Goal: Find specific page/section: Find specific page/section

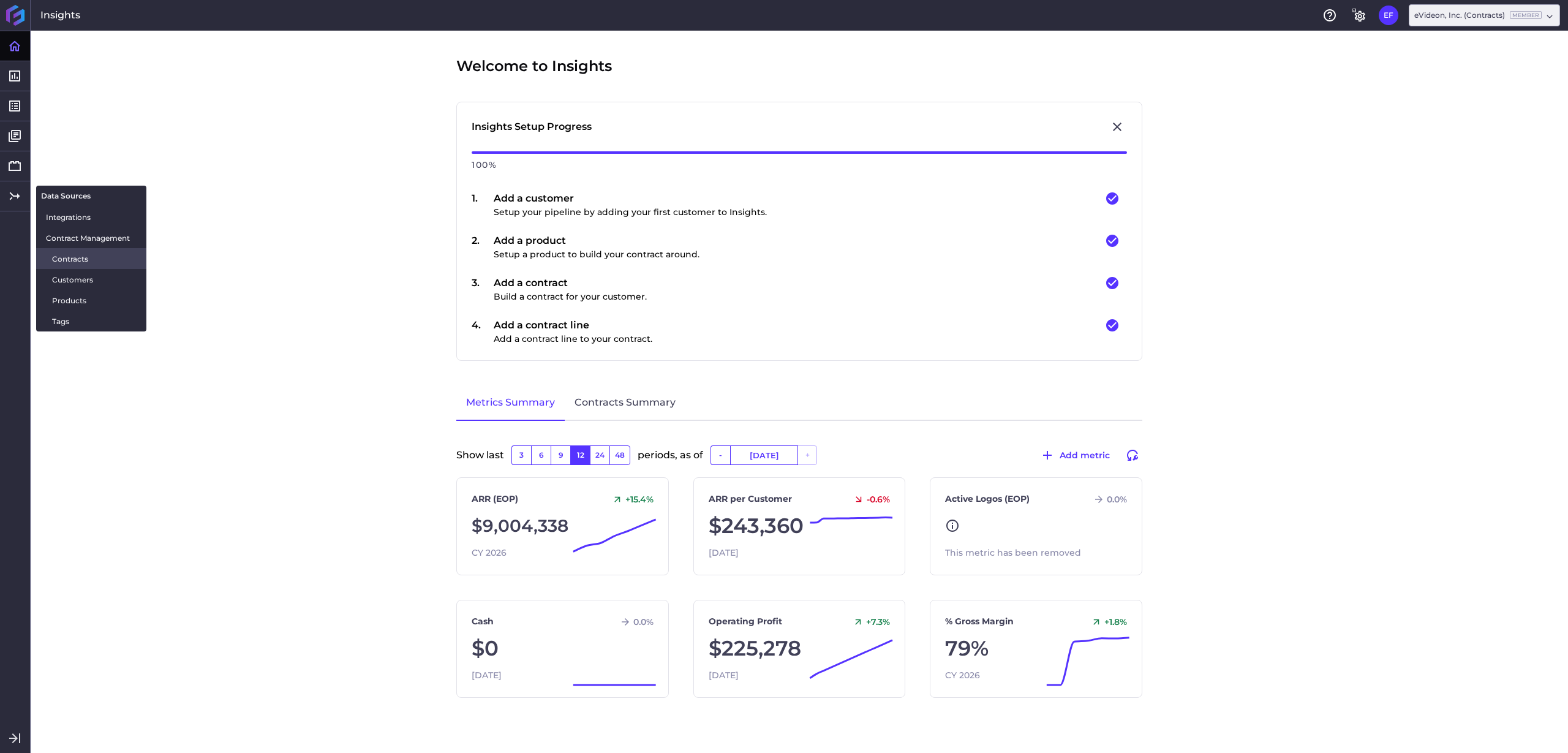
click at [68, 257] on span "Contracts" at bounding box center [94, 259] width 85 height 13
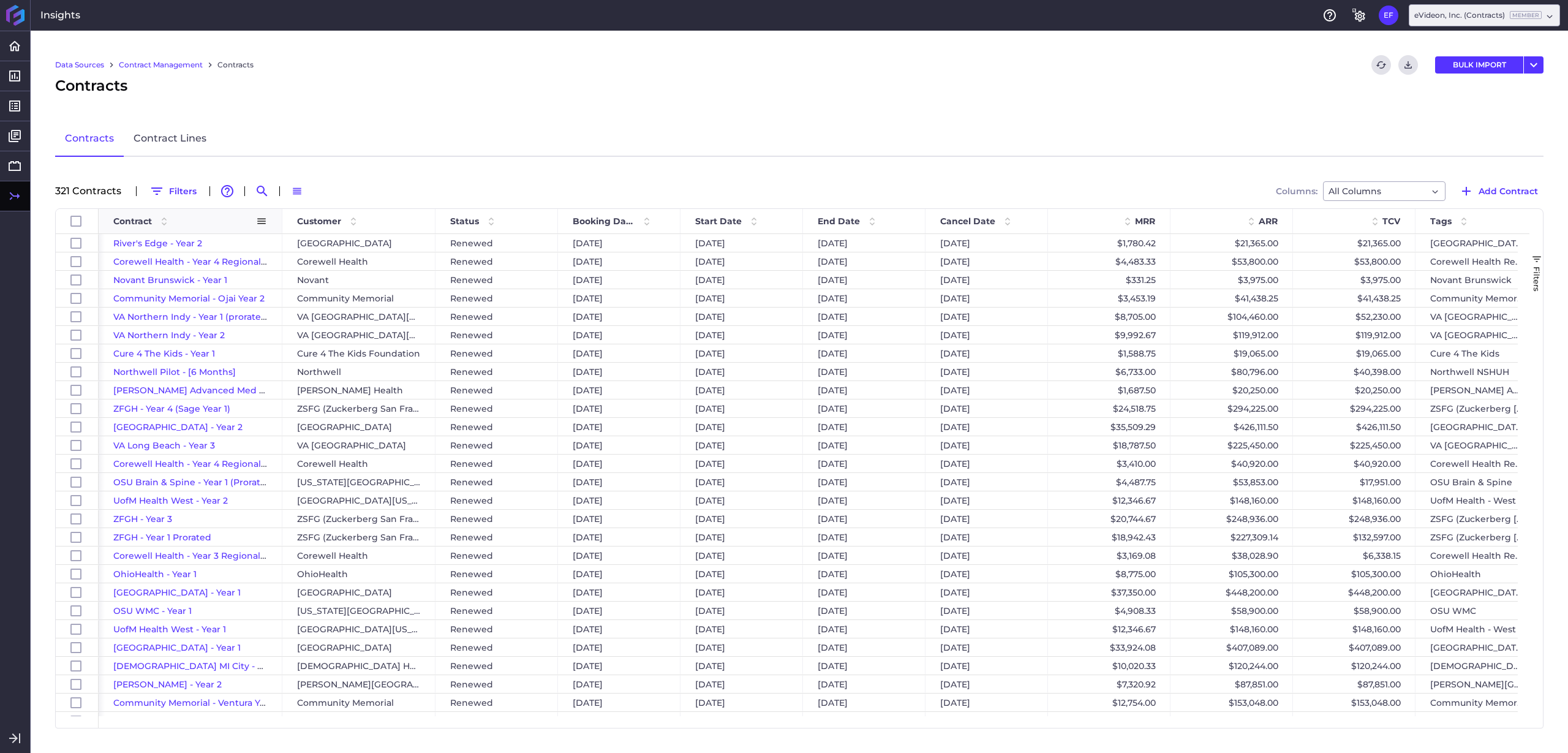
click at [183, 221] on div "Contract" at bounding box center [184, 221] width 143 height 18
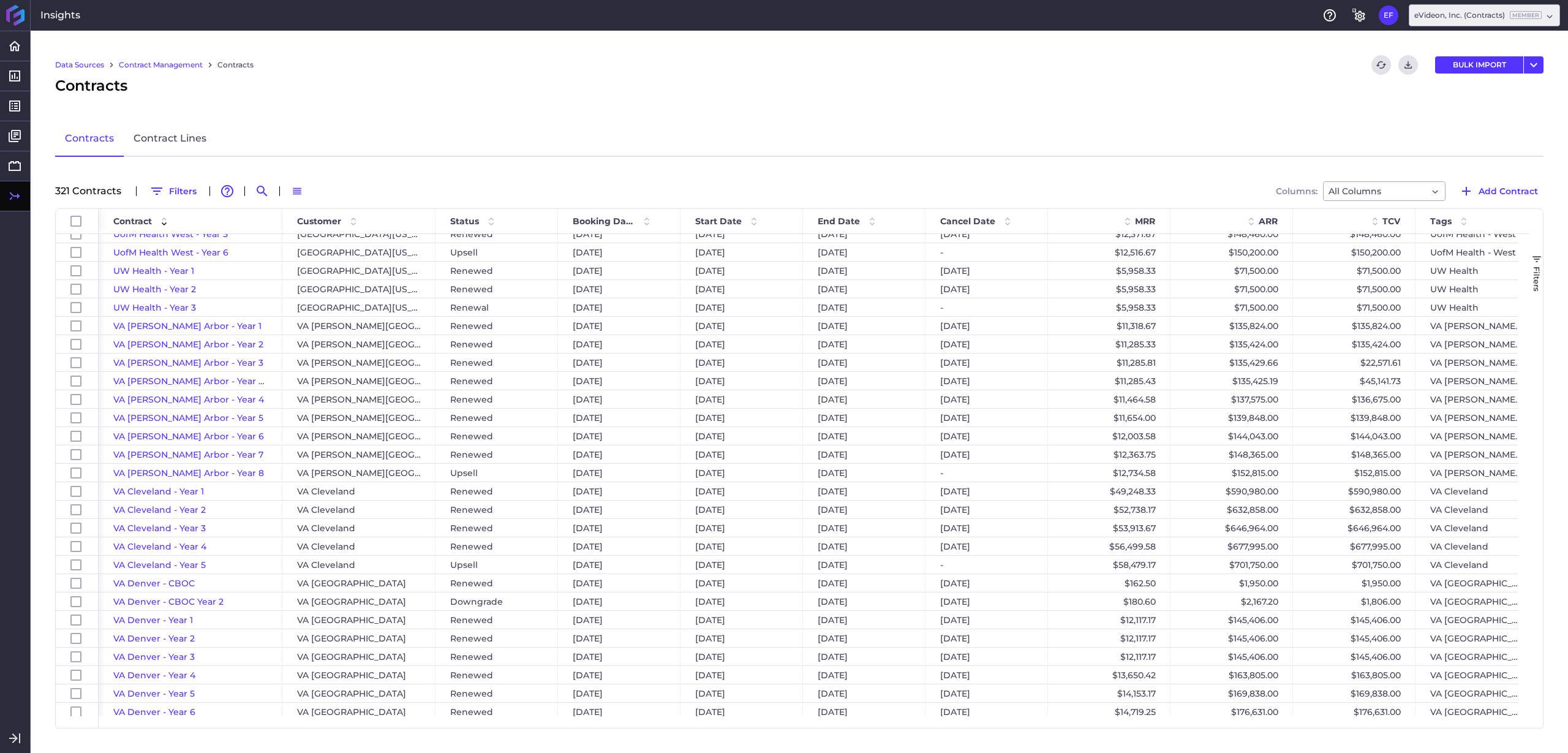
scroll to position [4585, 0]
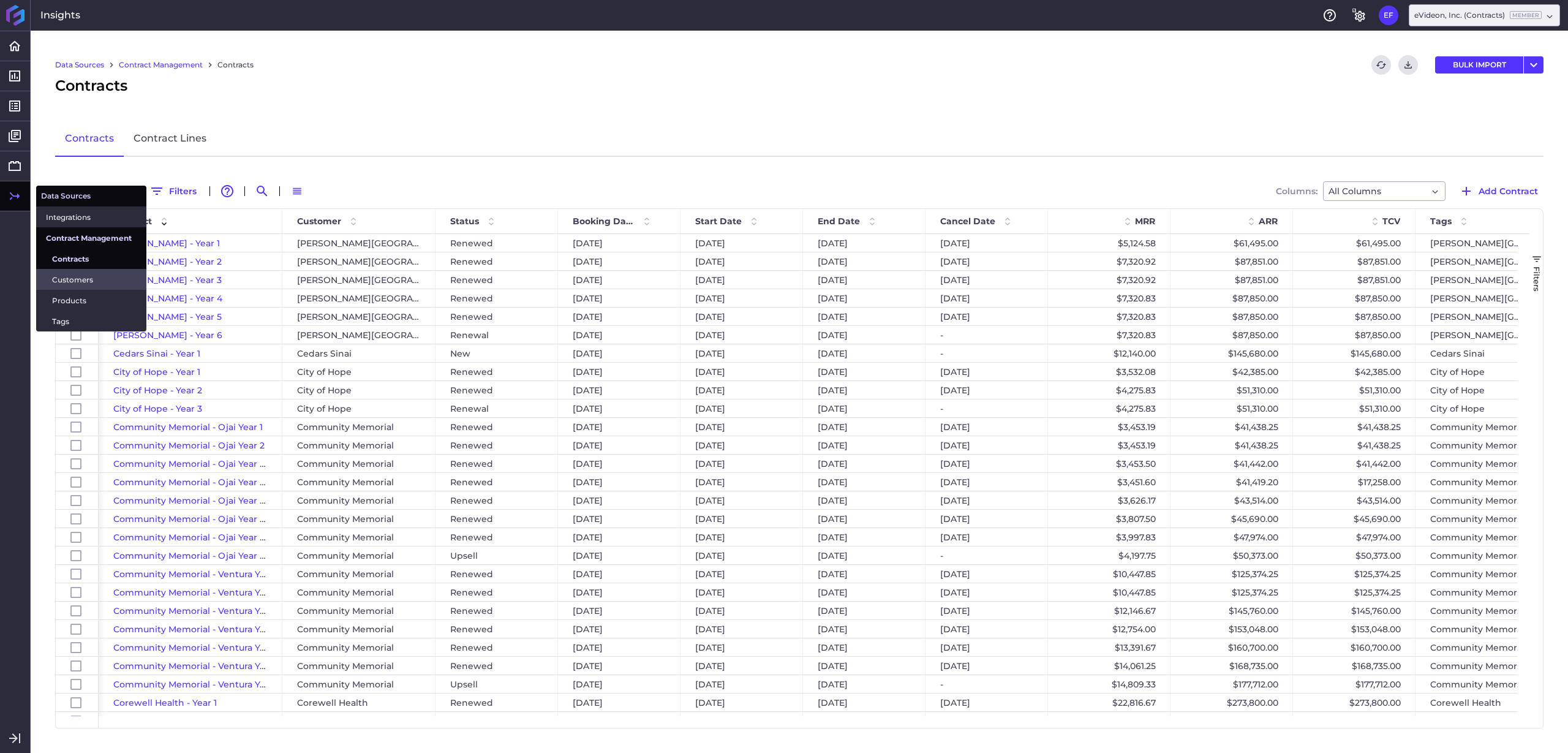
click at [96, 278] on span "Customers" at bounding box center [94, 280] width 85 height 13
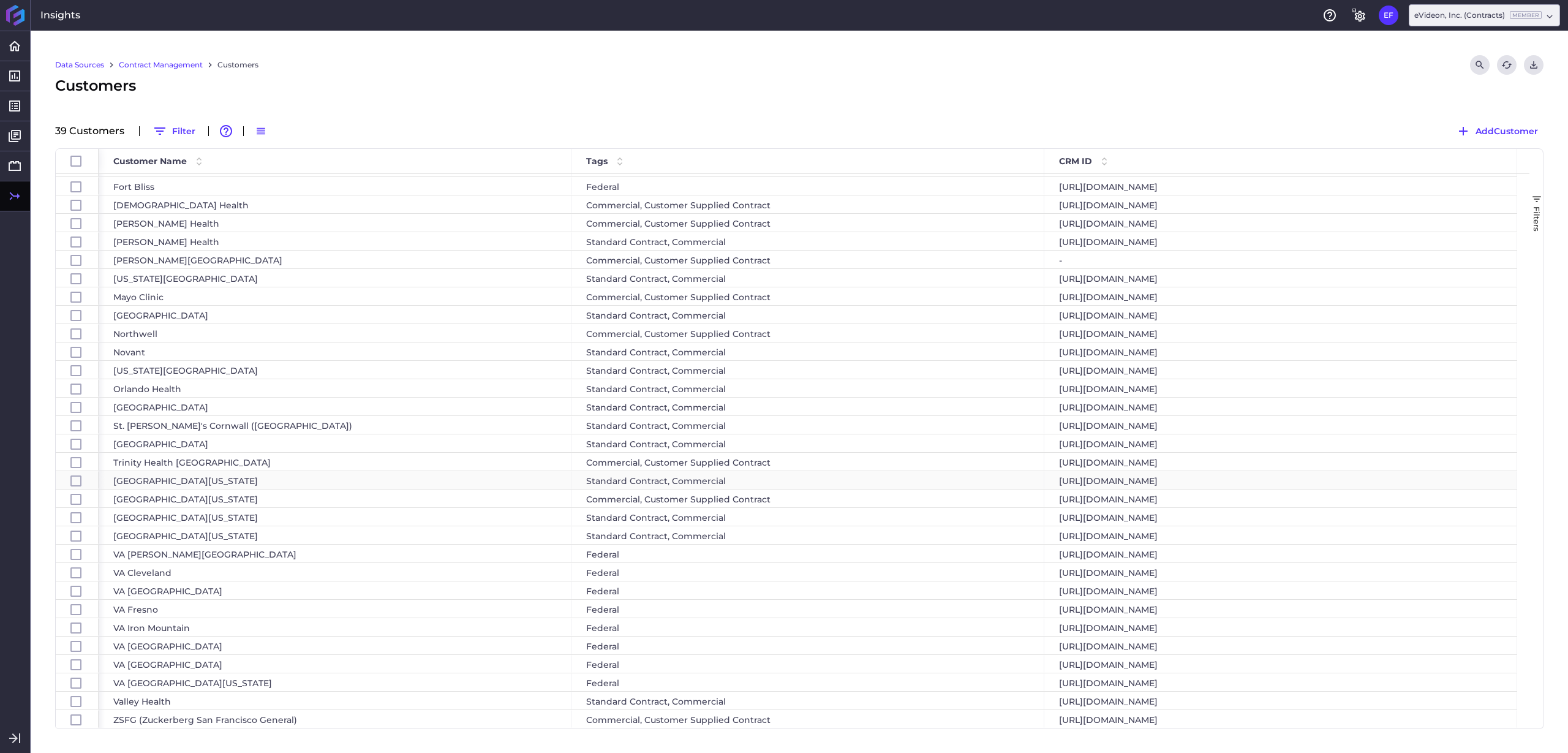
scroll to position [163, 0]
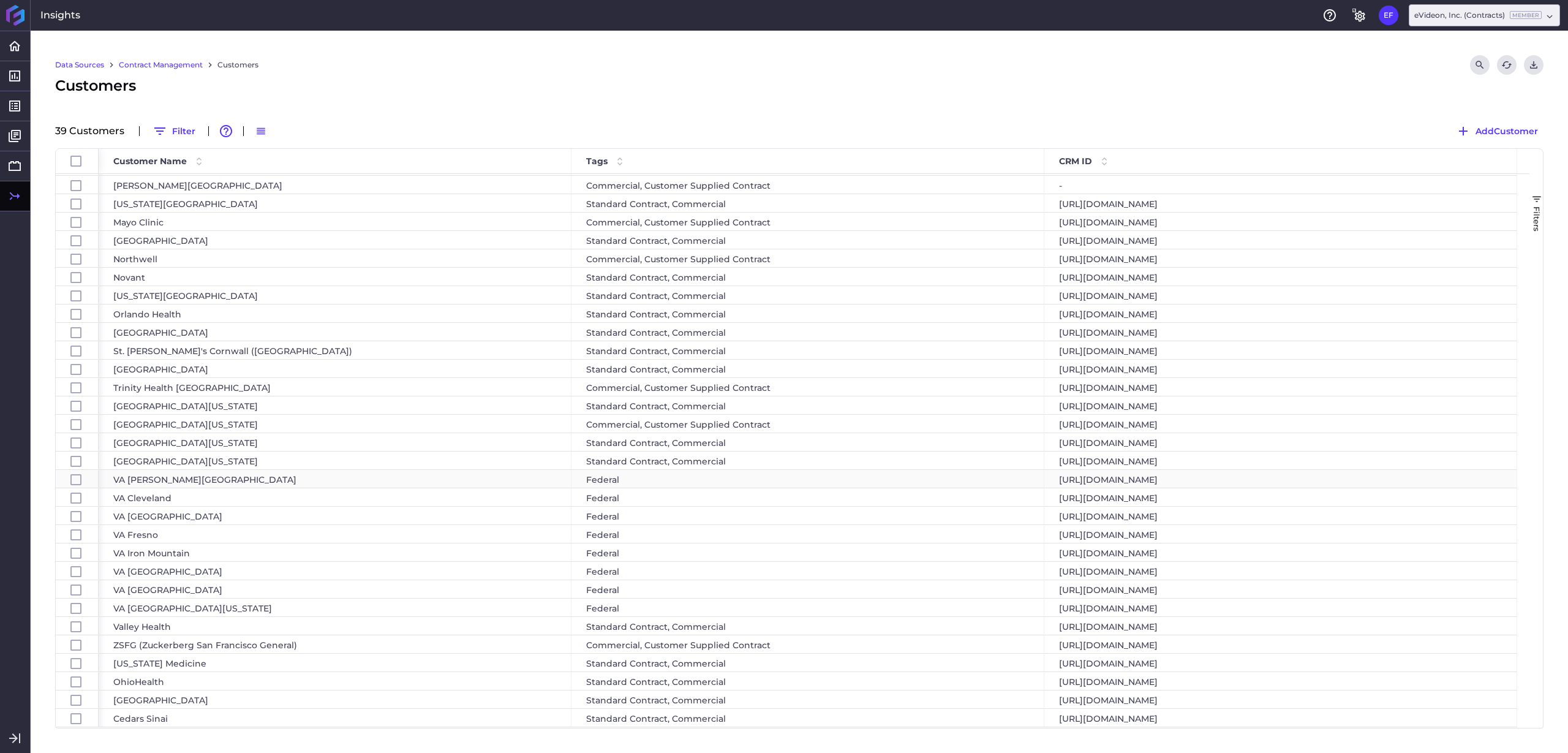
click at [1056, 473] on div "[URL][DOMAIN_NAME]" at bounding box center [1281, 479] width 473 height 18
checkbox input "false"
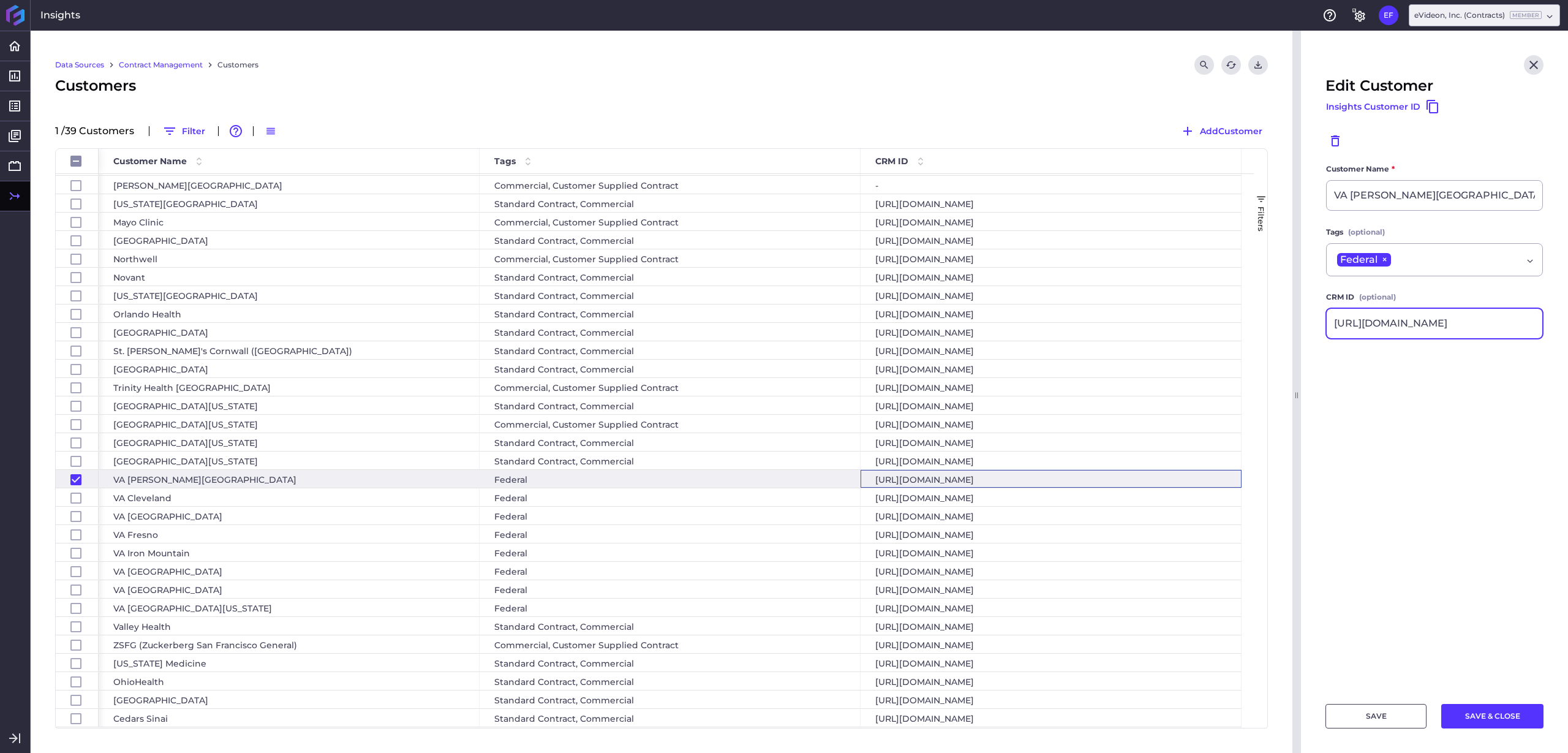
click at [1331, 318] on input "[URL][DOMAIN_NAME]" at bounding box center [1434, 323] width 215 height 30
click at [76, 479] on input "Press Space to toggle row selection (checked)" at bounding box center [76, 479] width 11 height 11
checkbox input "false"
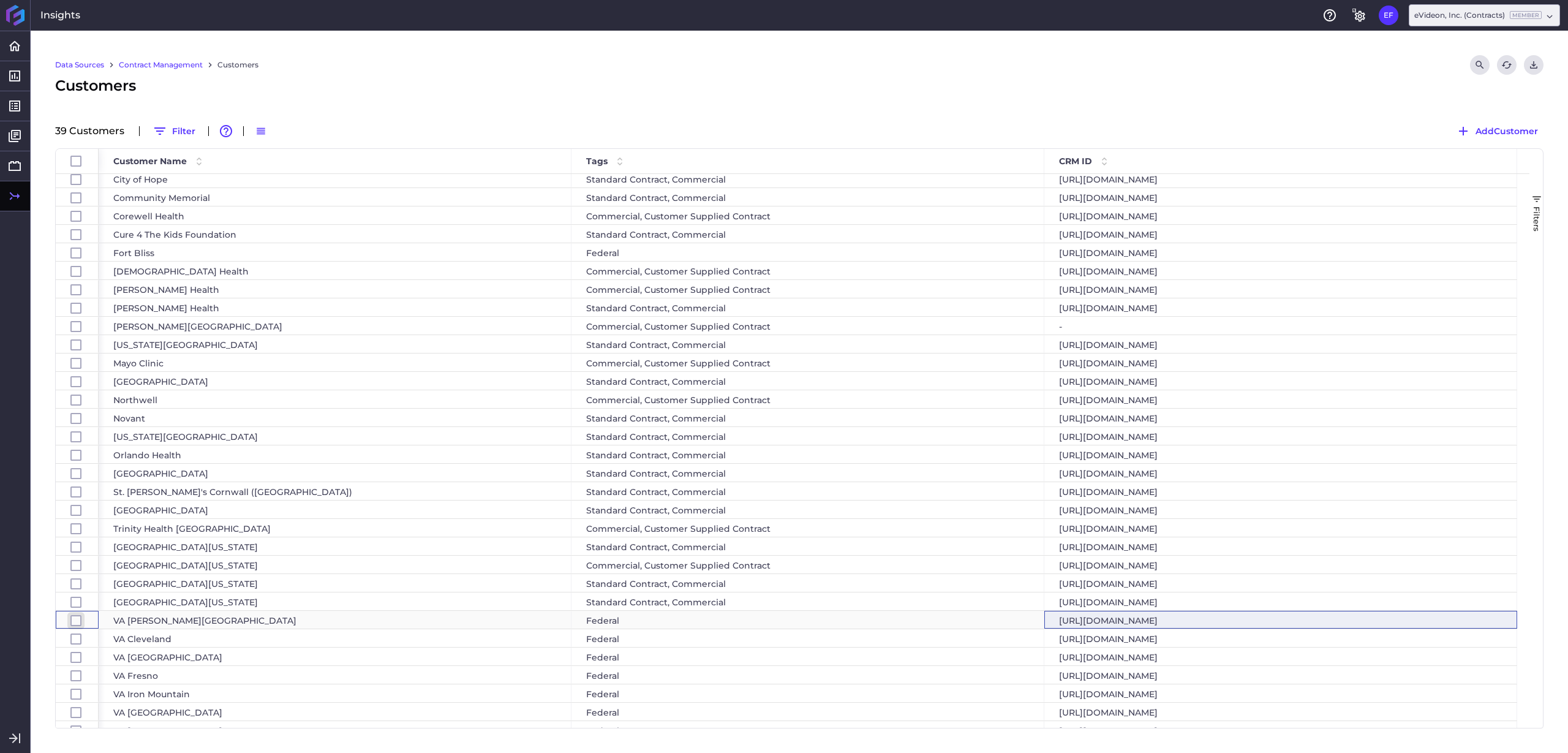
scroll to position [0, 0]
